Goal: Information Seeking & Learning: Understand process/instructions

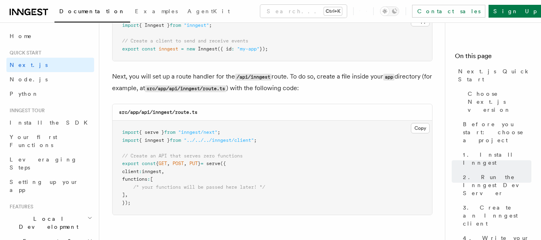
scroll to position [1085, 0]
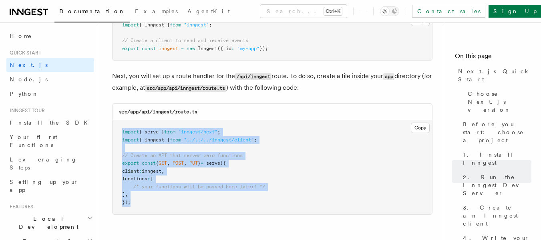
drag, startPoint x: 120, startPoint y: 129, endPoint x: 131, endPoint y: 201, distance: 72.1
click at [131, 201] on pre "import { serve } from "inngest/next" ; import { inngest } from "../../../innges…" at bounding box center [273, 167] width 320 height 94
copy code "import { serve } from "inngest/next" ; import { inngest } from "../../../innges…"
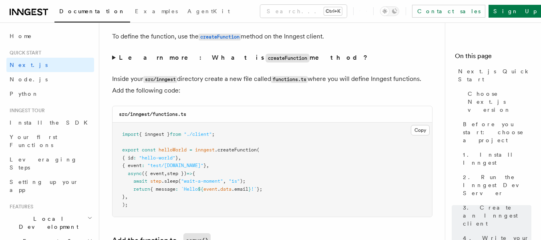
scroll to position [1392, 0]
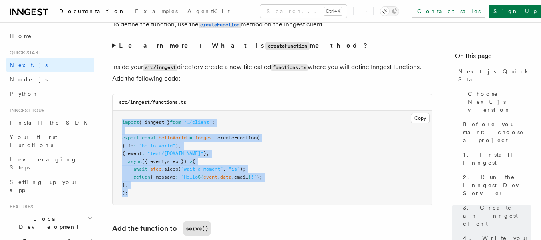
drag, startPoint x: 138, startPoint y: 198, endPoint x: 114, endPoint y: 126, distance: 76.1
click at [114, 126] on pre "import { inngest } from "./client" ; export const helloWorld = inngest .createF…" at bounding box center [273, 158] width 320 height 94
copy code "import { inngest } from "./client" ; export const helloWorld = inngest .createF…"
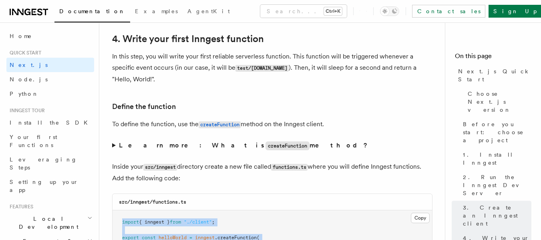
scroll to position [1268, 0]
